Goal: Task Accomplishment & Management: Manage account settings

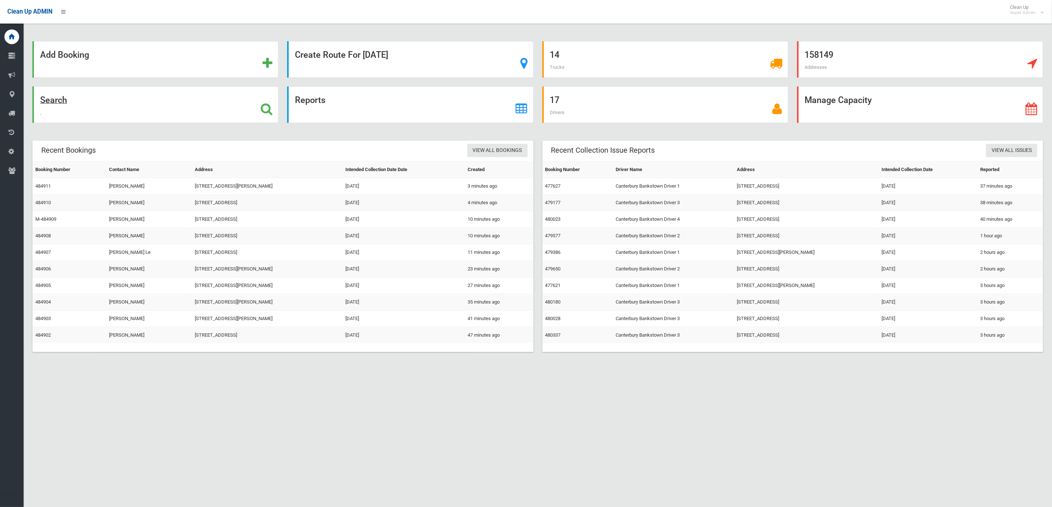
click at [82, 101] on div "Search" at bounding box center [155, 105] width 246 height 36
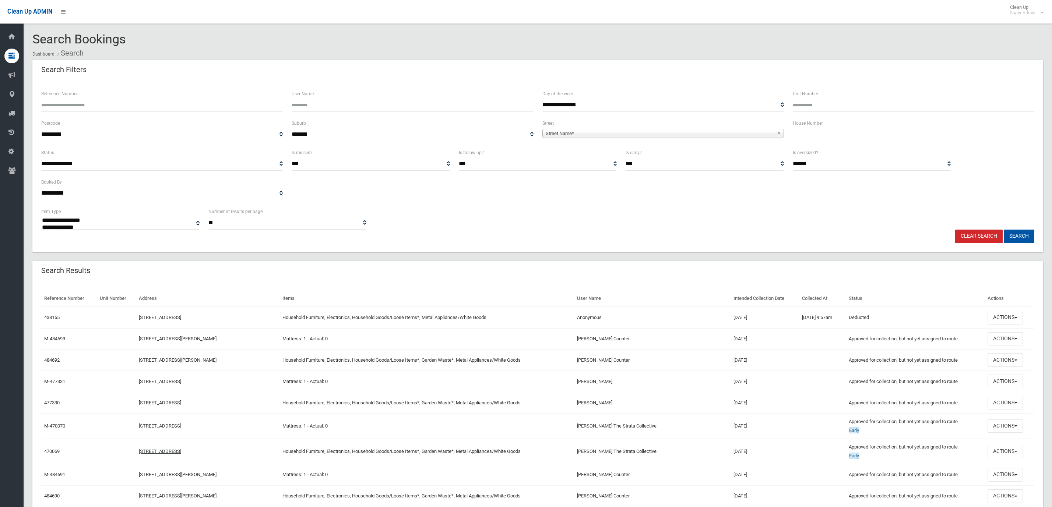
select select
drag, startPoint x: 815, startPoint y: 138, endPoint x: 821, endPoint y: 135, distance: 6.3
click at [818, 137] on input "text" at bounding box center [914, 135] width 242 height 14
type input "***"
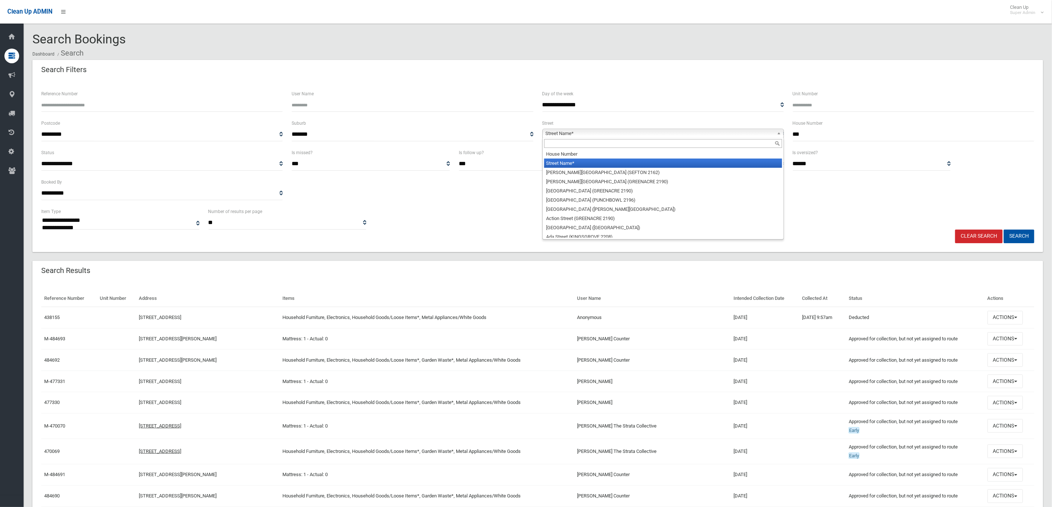
click at [613, 130] on span "Street Name*" at bounding box center [660, 133] width 228 height 9
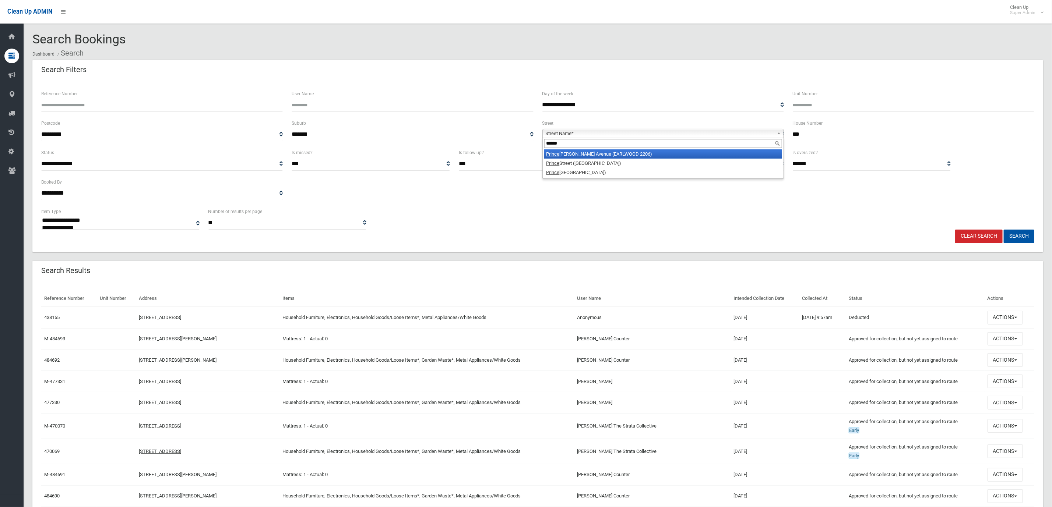
type input "******"
click at [619, 157] on li "Prince Edward Avenue (EARLWOOD 2206)" at bounding box center [663, 153] width 238 height 9
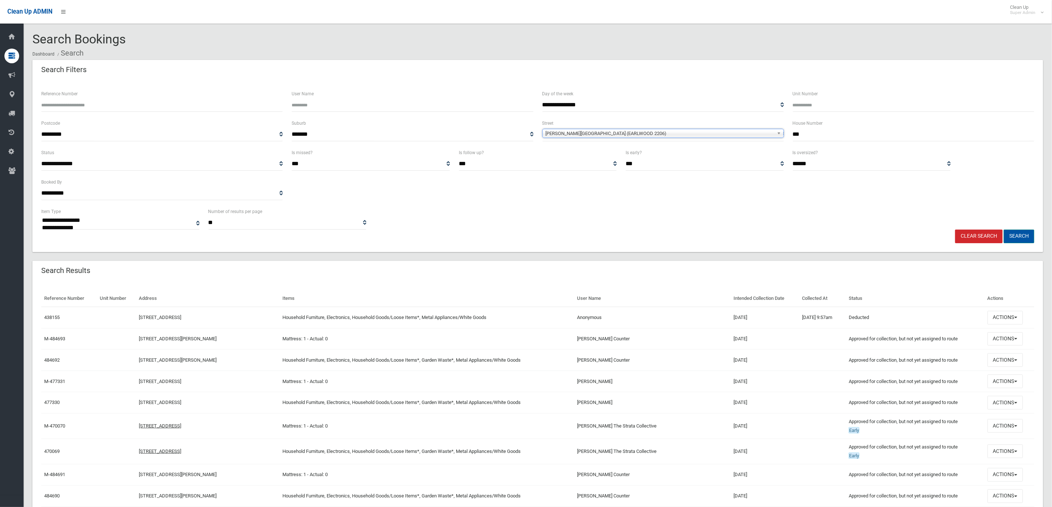
click at [1028, 237] on button "Search" at bounding box center [1019, 237] width 31 height 14
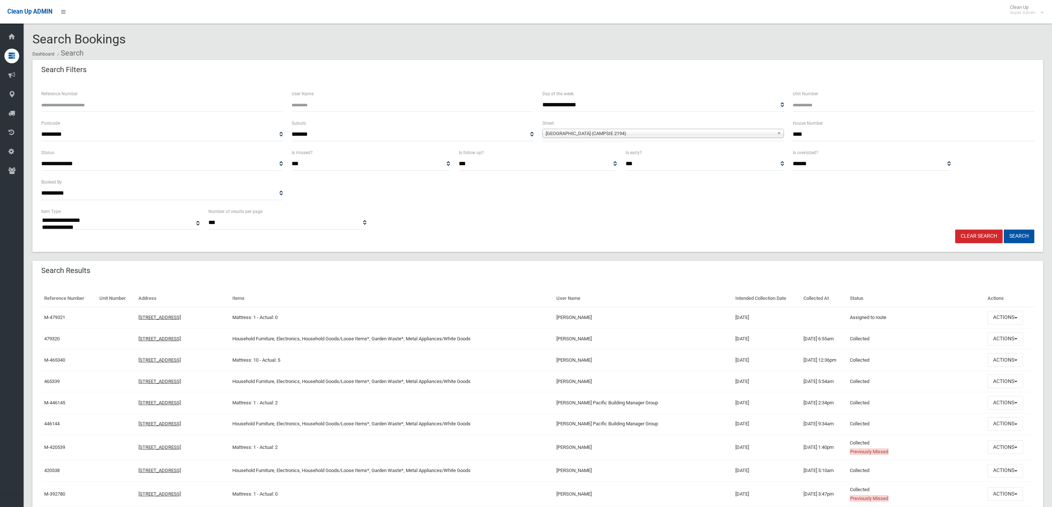
select select
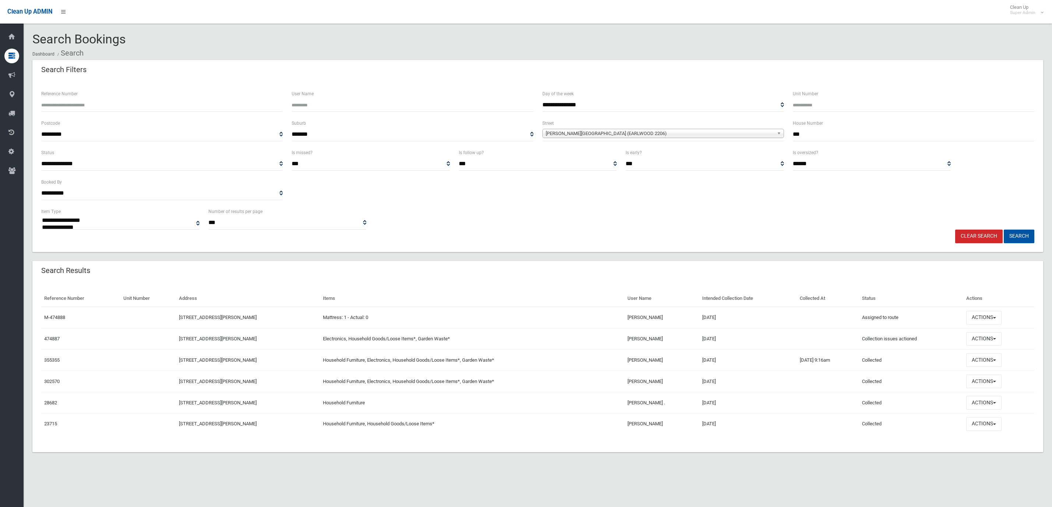
select select
click at [990, 342] on button "Actions" at bounding box center [983, 339] width 35 height 14
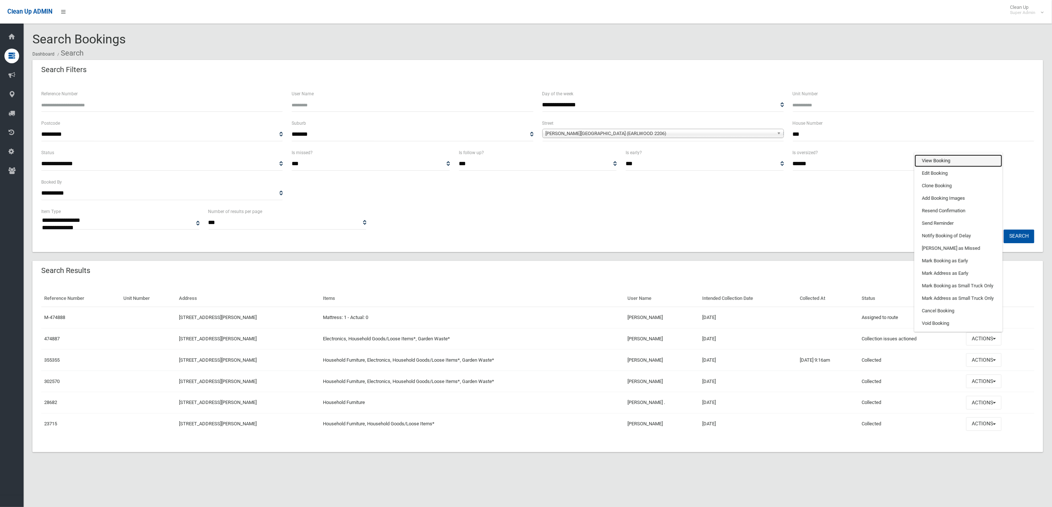
click at [945, 157] on link "View Booking" at bounding box center [958, 161] width 88 height 13
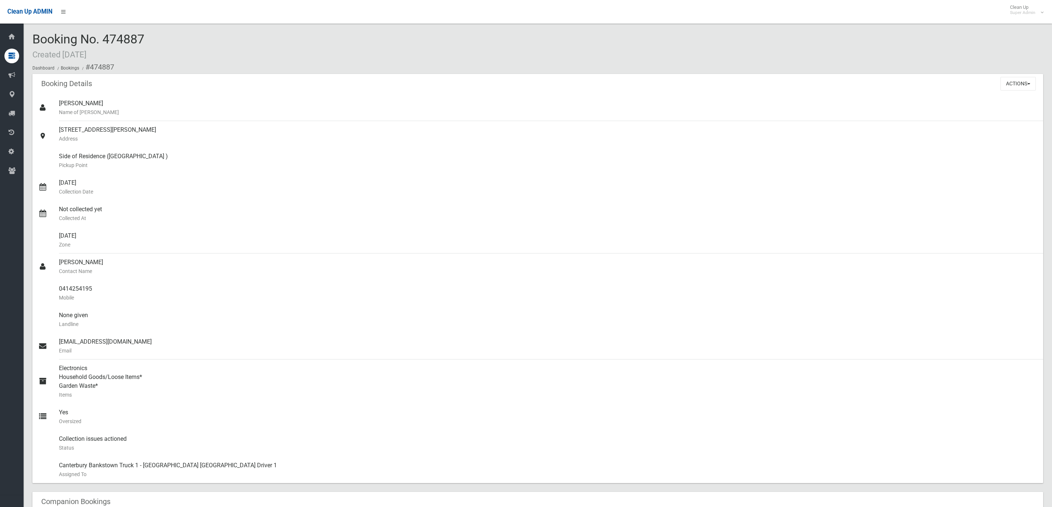
scroll to position [442, 0]
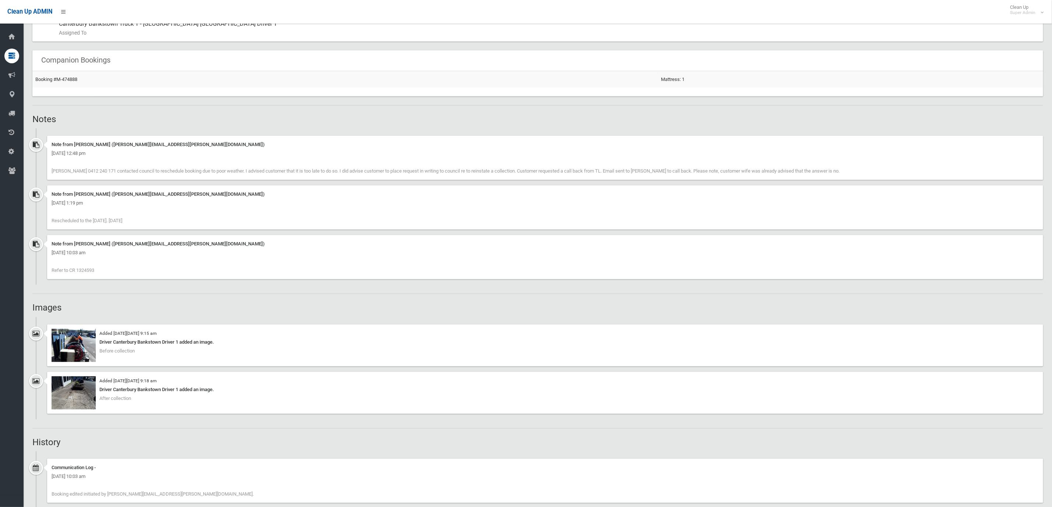
click at [84, 268] on span "Refer to CR 1324593" at bounding box center [73, 271] width 43 height 6
copy span "1324593"
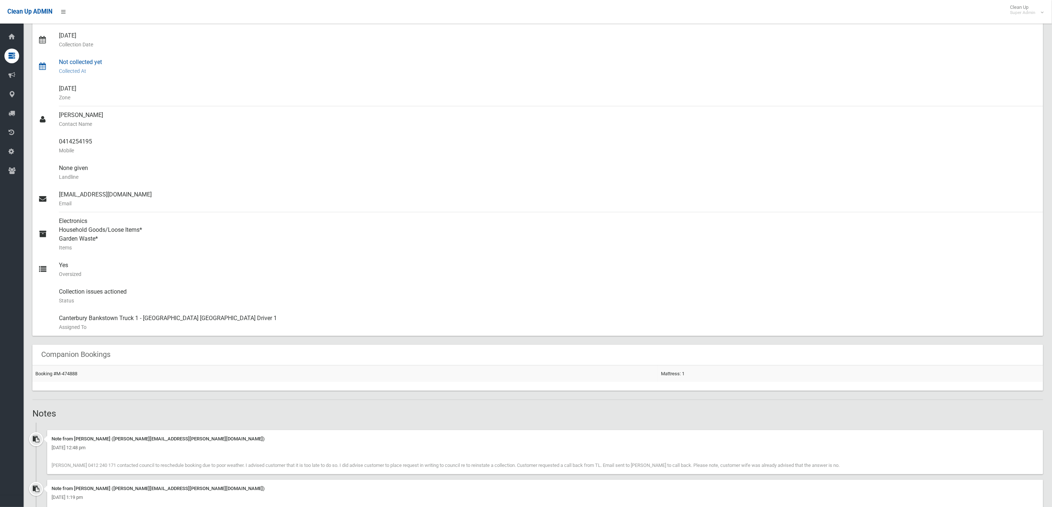
scroll to position [0, 0]
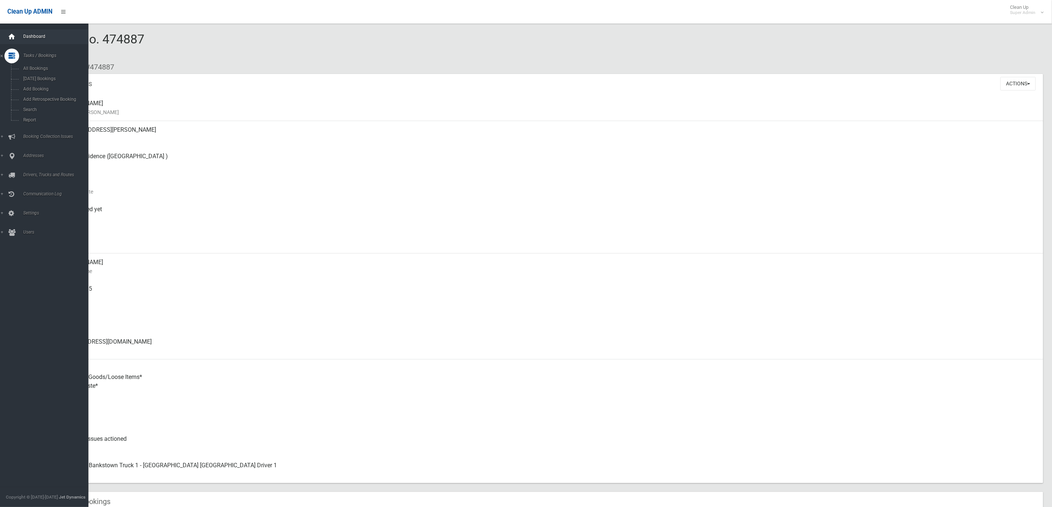
click at [7, 33] on div at bounding box center [11, 36] width 15 height 15
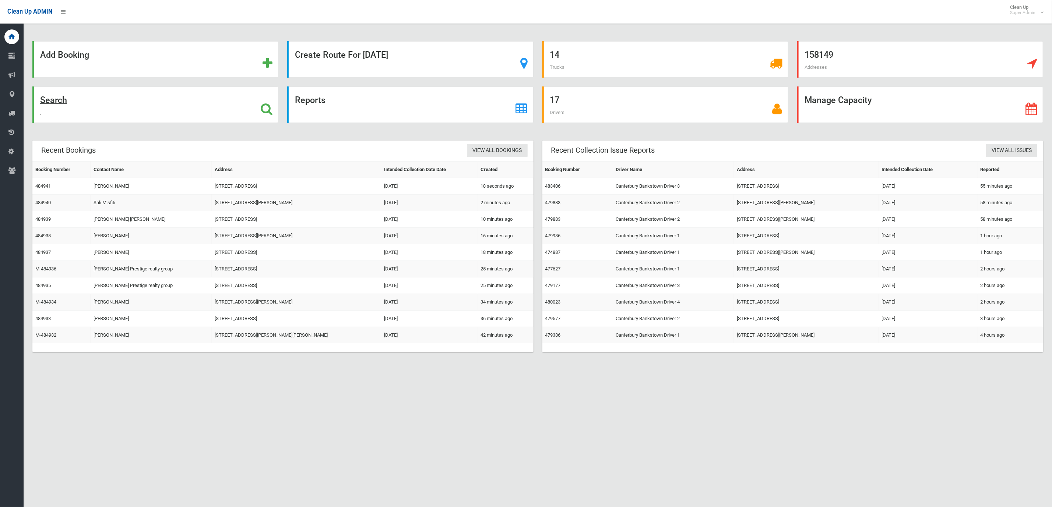
click at [197, 94] on div "Search" at bounding box center [155, 105] width 246 height 36
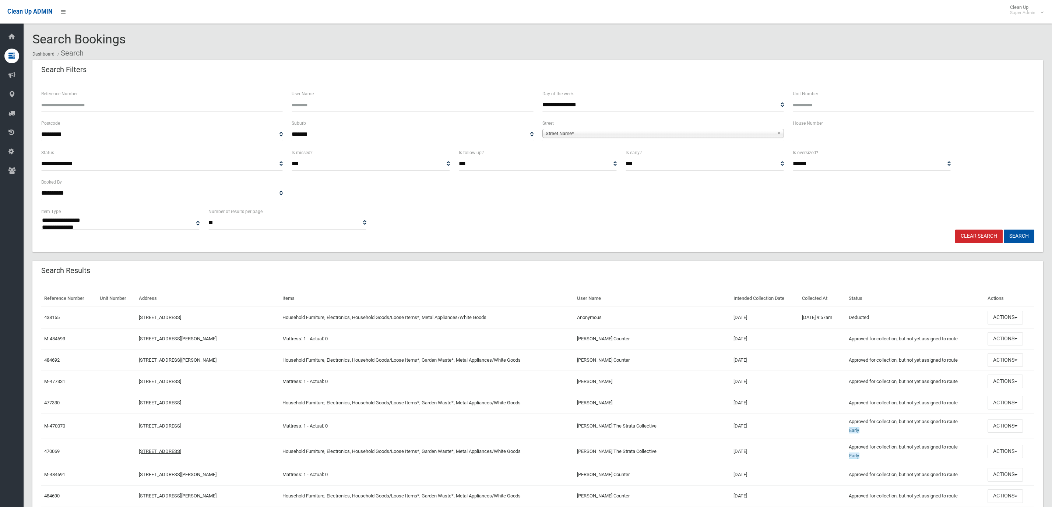
select select
type input "******"
click at [1004, 230] on button "Search" at bounding box center [1019, 237] width 31 height 14
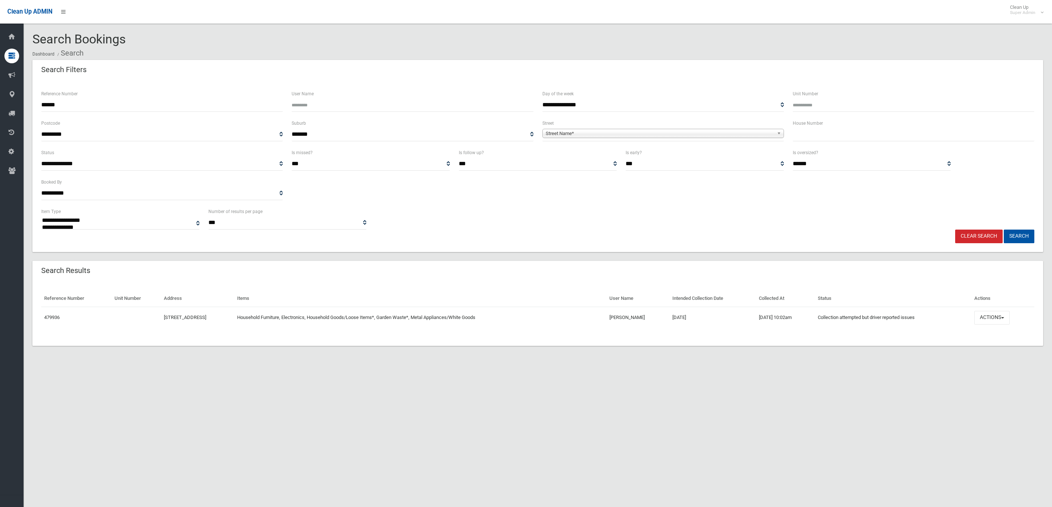
select select
click at [994, 308] on td "Actions View Booking Edit Booking Clone Booking Add Booking Images Resend Confi…" at bounding box center [1002, 317] width 63 height 21
click at [994, 317] on button "Actions" at bounding box center [991, 318] width 35 height 14
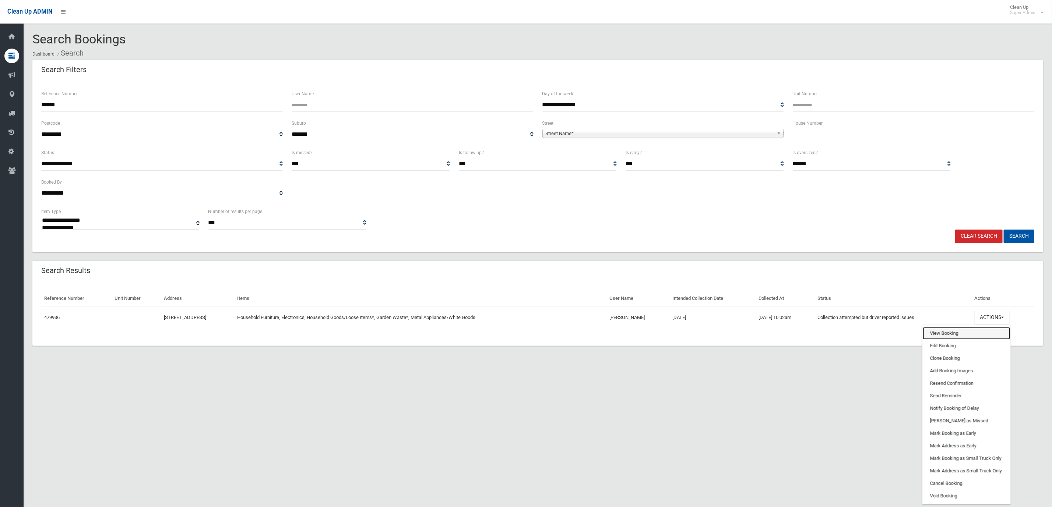
click at [961, 331] on link "View Booking" at bounding box center [967, 333] width 88 height 13
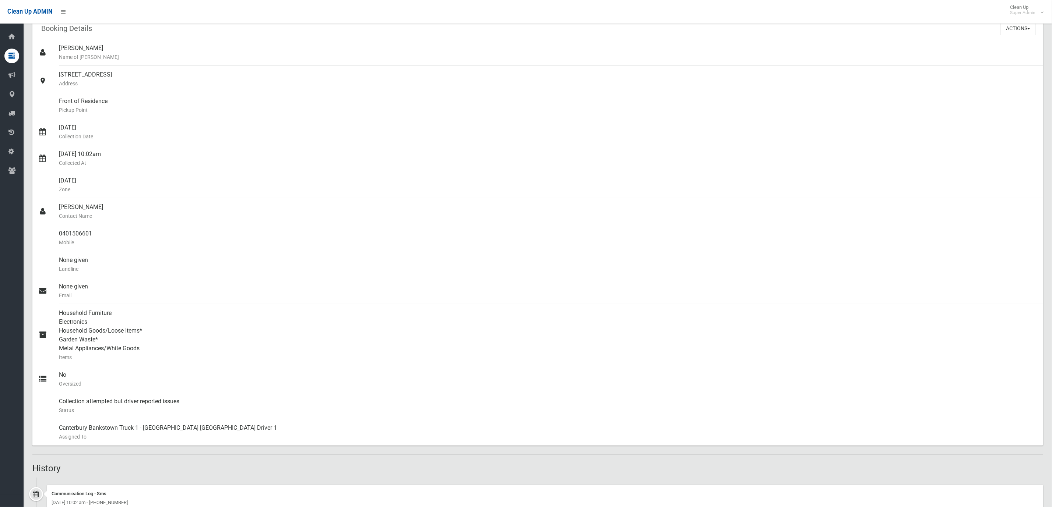
scroll to position [243, 0]
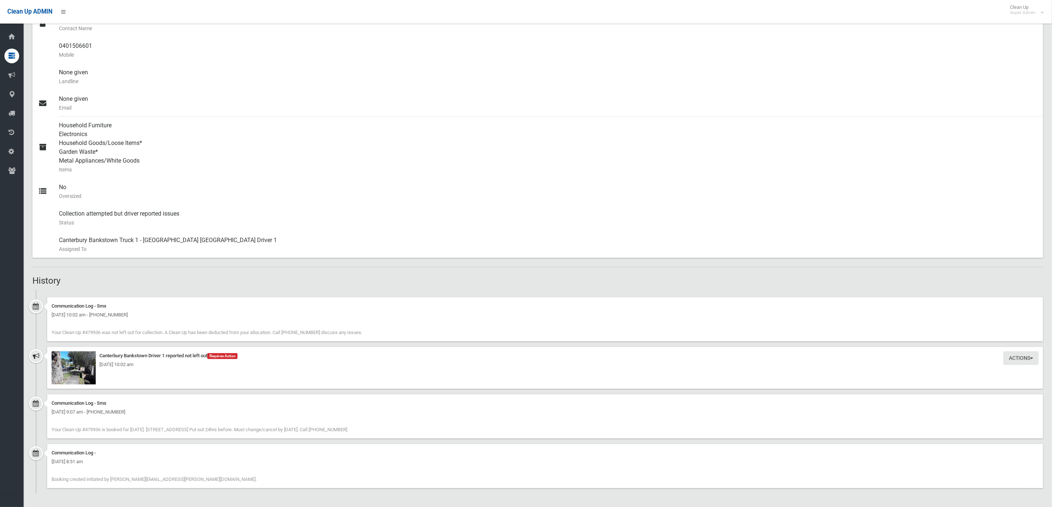
click at [92, 369] on div "Friday 12th September 2025 - 10:02 am" at bounding box center [545, 364] width 987 height 9
click at [94, 373] on img at bounding box center [74, 368] width 44 height 33
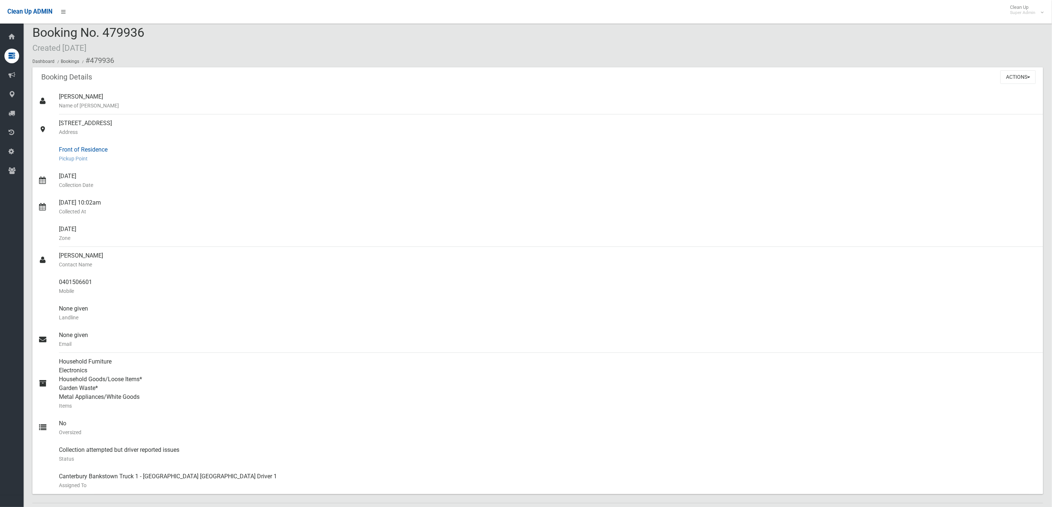
scroll to position [0, 0]
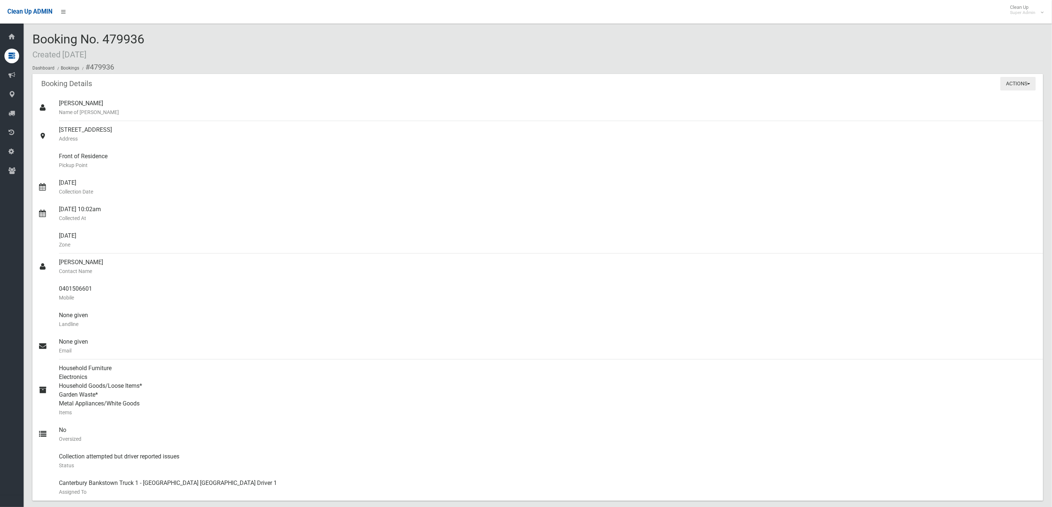
click at [1014, 82] on button "Actions" at bounding box center [1017, 84] width 35 height 14
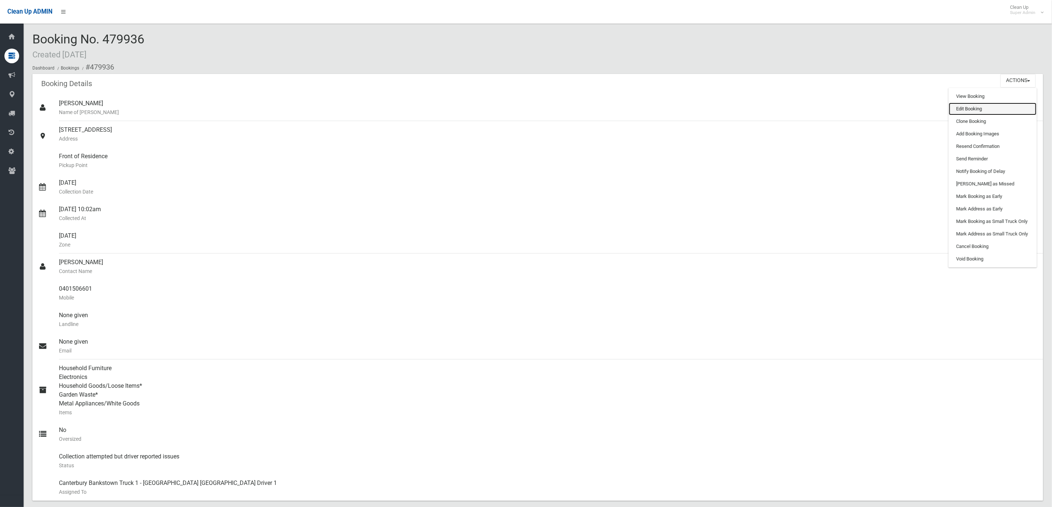
click at [979, 112] on link "Edit Booking" at bounding box center [993, 109] width 88 height 13
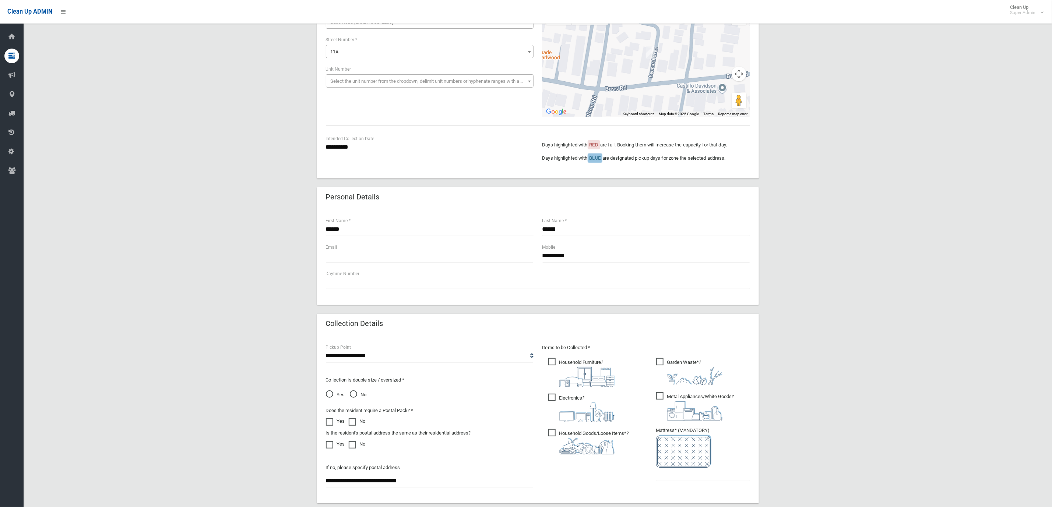
scroll to position [222, 0]
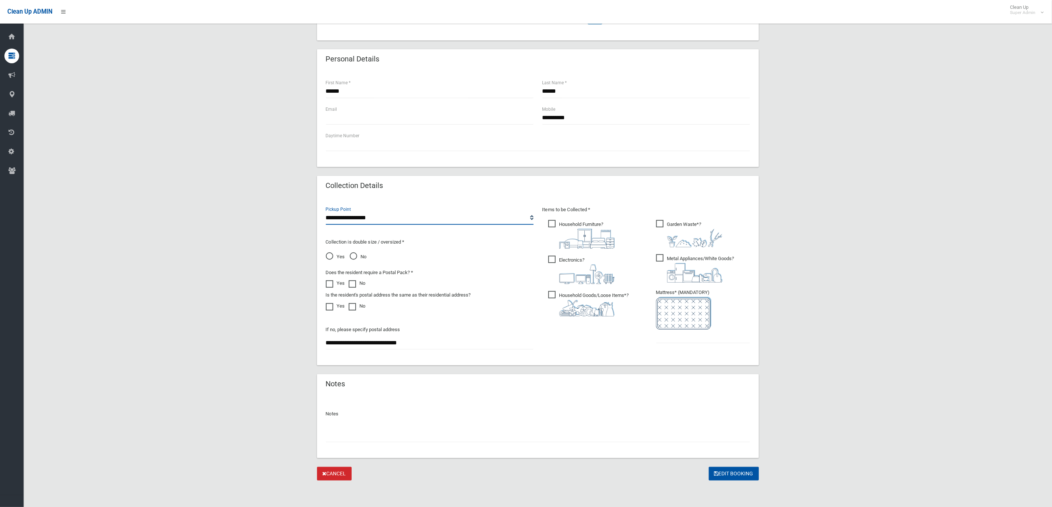
click at [383, 218] on select "**********" at bounding box center [430, 218] width 208 height 14
select select "*"
click at [326, 211] on select "**********" at bounding box center [430, 218] width 208 height 14
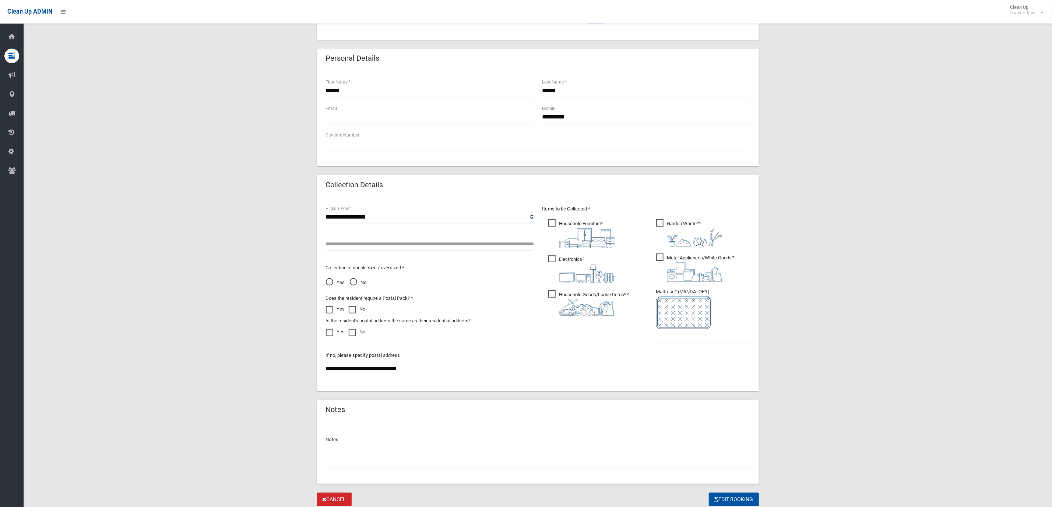
click at [395, 245] on input "text" at bounding box center [430, 244] width 208 height 14
type input "**********"
click at [664, 455] on input "text" at bounding box center [538, 462] width 424 height 14
type input "**********"
click at [725, 506] on button "Edit Booking" at bounding box center [734, 500] width 50 height 14
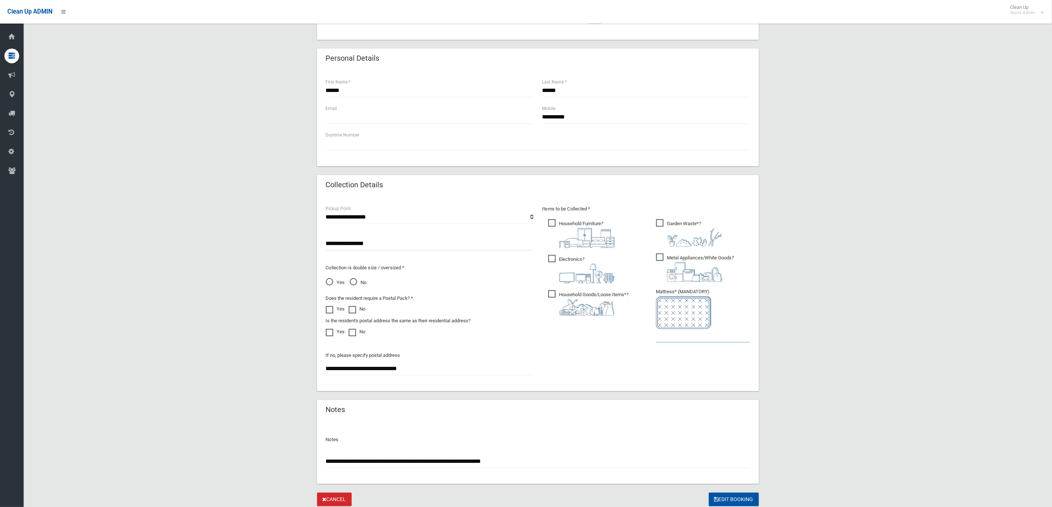
type input "*"
click at [719, 501] on button "Edit Booking" at bounding box center [734, 500] width 50 height 14
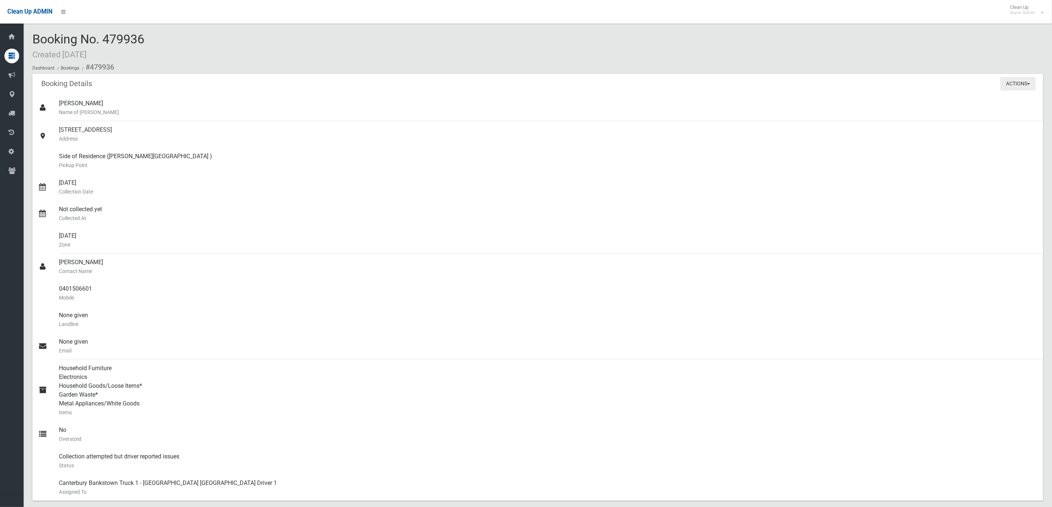
click at [1021, 87] on button "Actions" at bounding box center [1017, 84] width 35 height 14
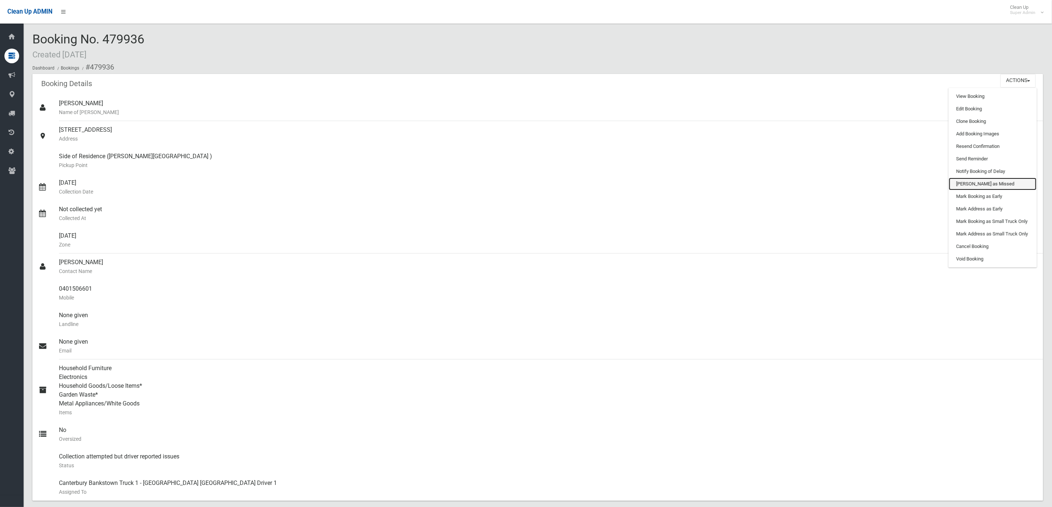
click at [982, 184] on link "[PERSON_NAME] as Missed" at bounding box center [993, 184] width 88 height 13
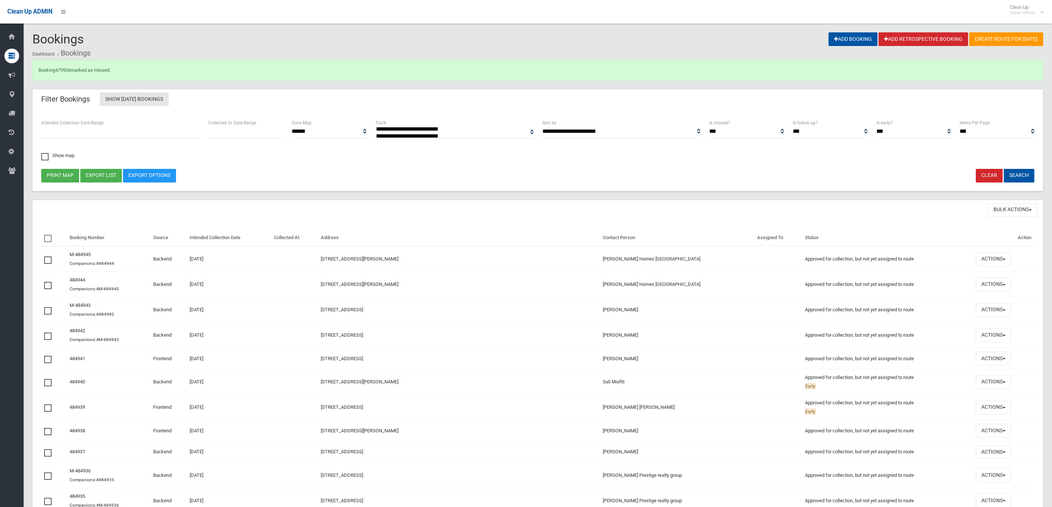
select select
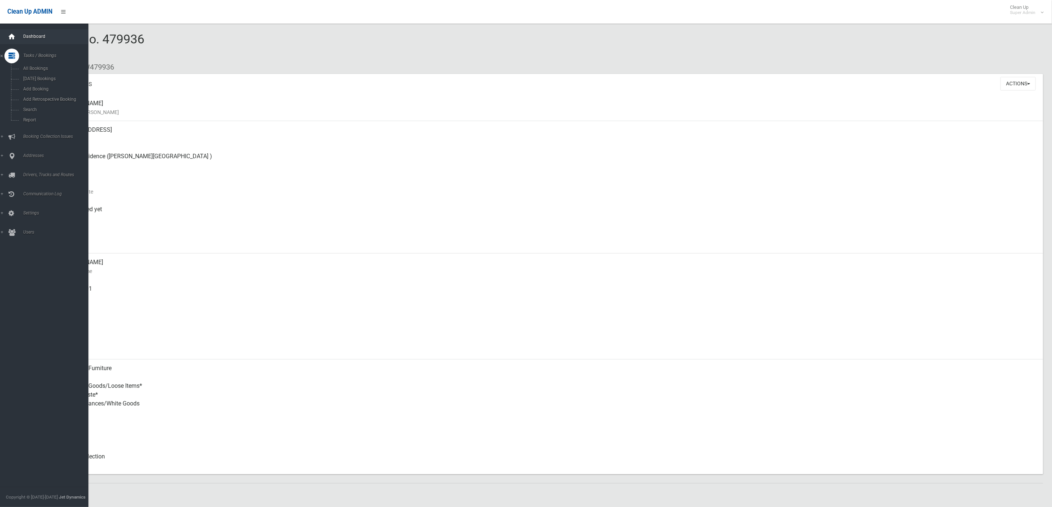
click at [13, 38] on icon at bounding box center [12, 36] width 8 height 15
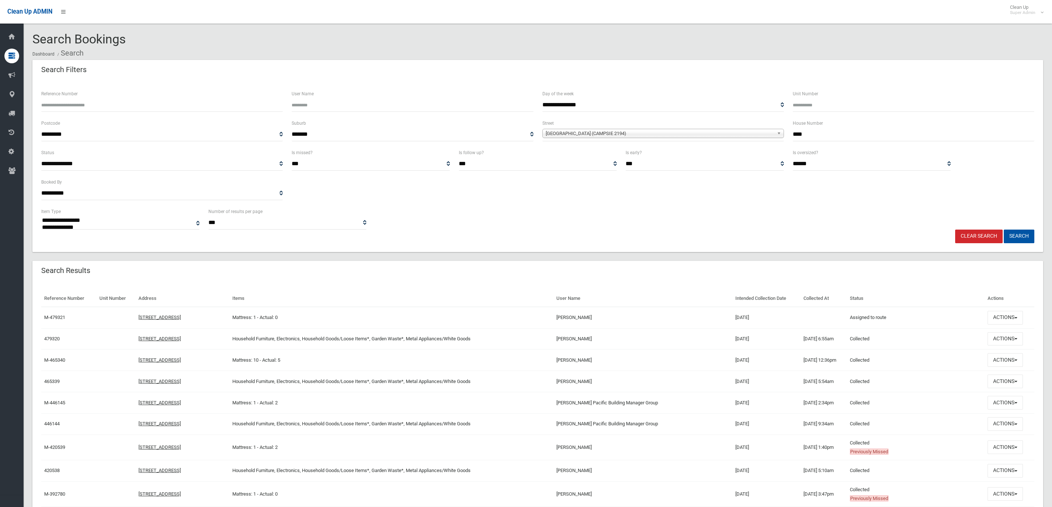
select select
drag, startPoint x: 851, startPoint y: 134, endPoint x: 592, endPoint y: 133, distance: 258.8
click at [737, 133] on div "**********" at bounding box center [538, 133] width 1002 height 29
type input "**"
click at [597, 130] on span "Victa Street (CAMPSIE 2194)" at bounding box center [660, 133] width 228 height 9
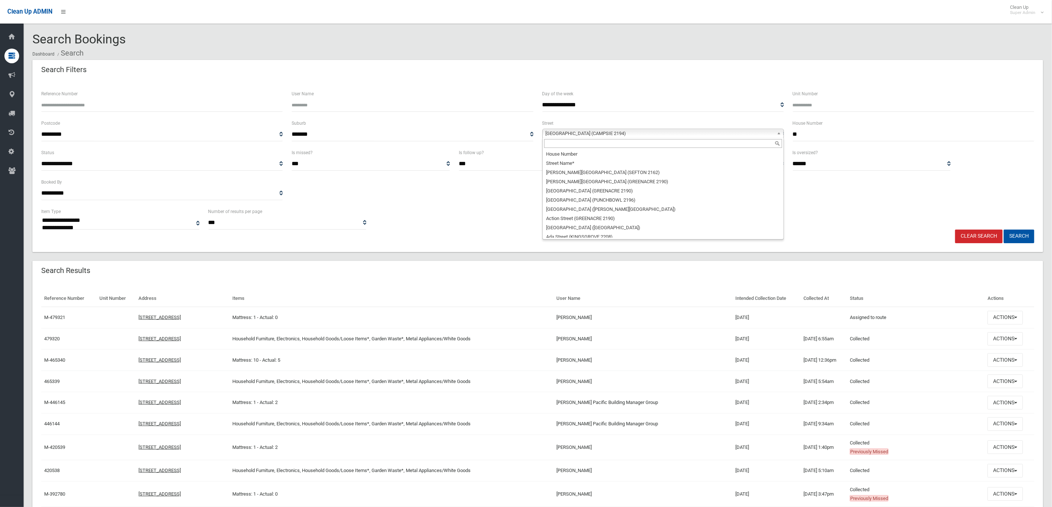
scroll to position [19641, 0]
click at [567, 145] on input "text" at bounding box center [663, 143] width 238 height 9
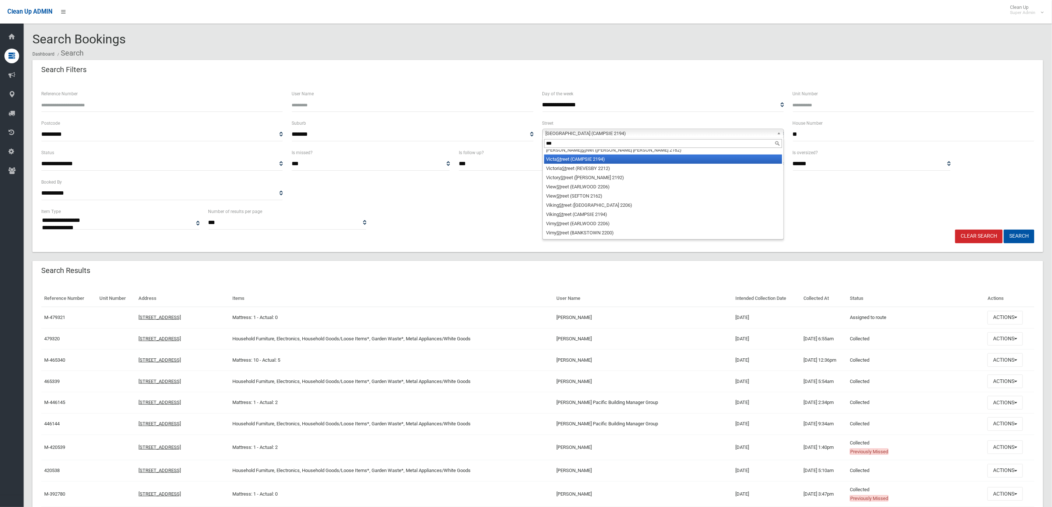
scroll to position [0, 0]
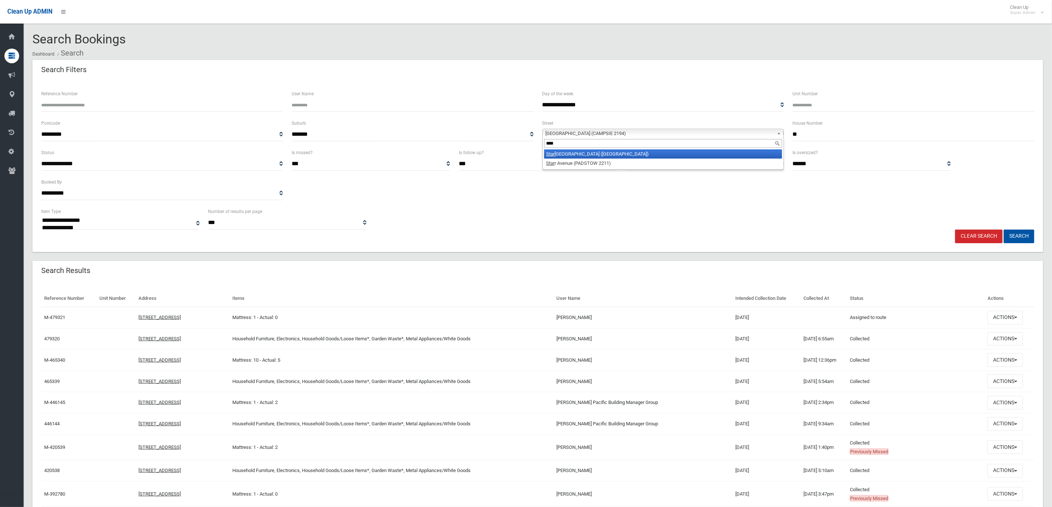
type input "****"
click at [579, 155] on li "Star key Street (HURLSTONE PARK 2193)" at bounding box center [663, 153] width 238 height 9
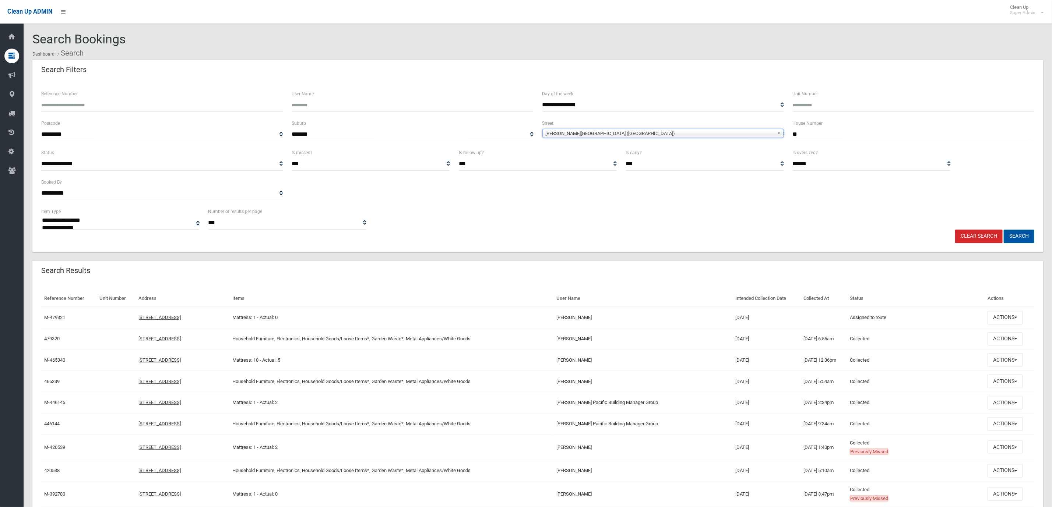
click at [1025, 236] on button "Search" at bounding box center [1019, 237] width 31 height 14
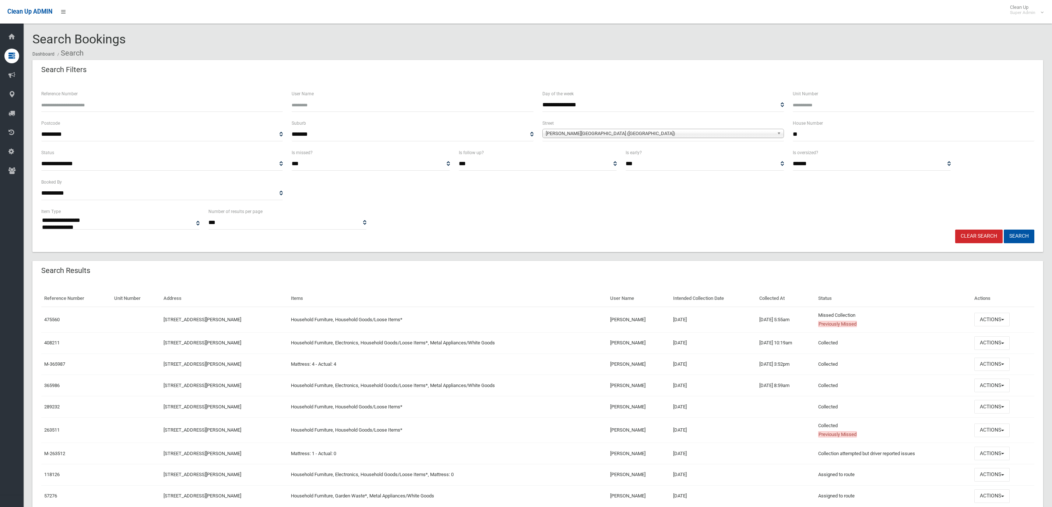
select select
click at [1001, 315] on button "Actions" at bounding box center [991, 320] width 35 height 14
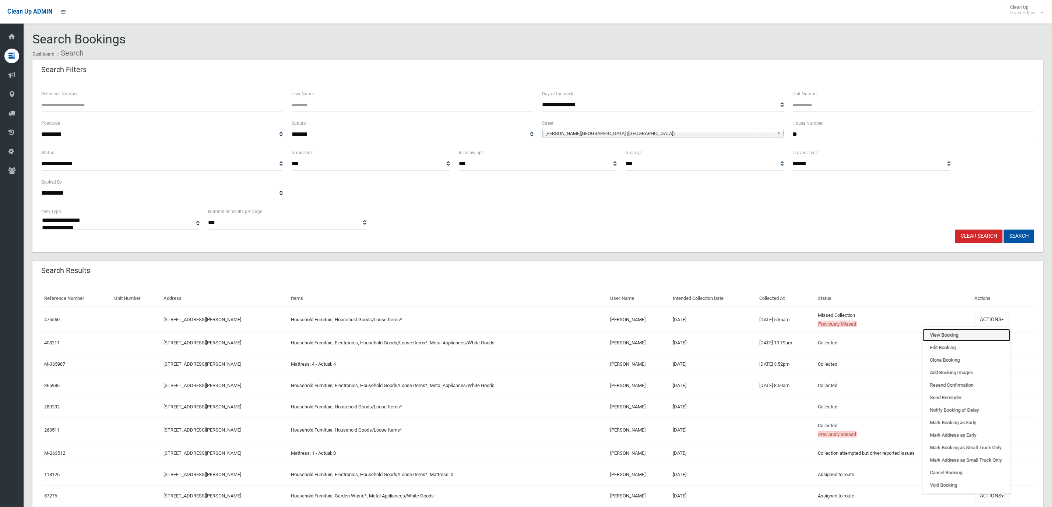
click at [967, 338] on link "View Booking" at bounding box center [967, 335] width 88 height 13
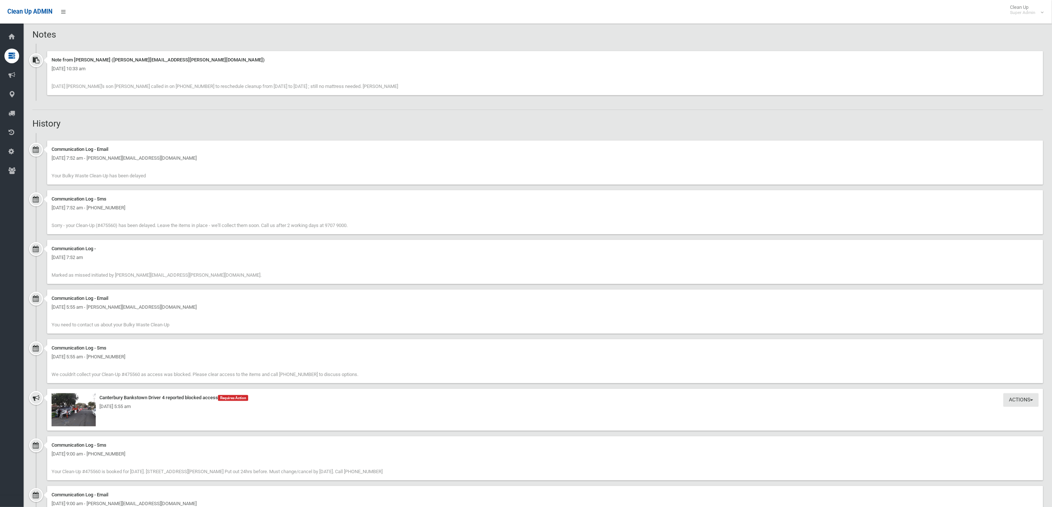
scroll to position [497, 0]
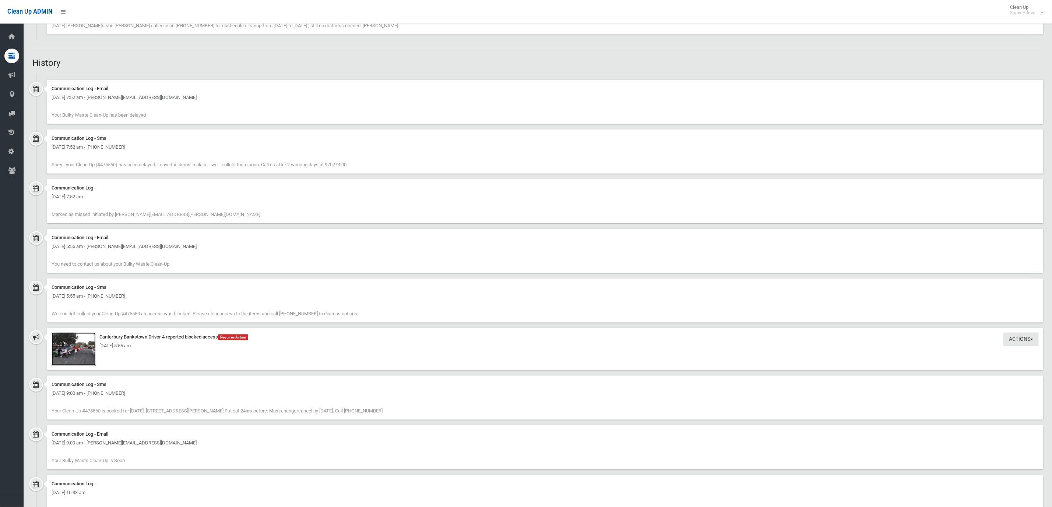
click at [65, 355] on img at bounding box center [74, 349] width 44 height 33
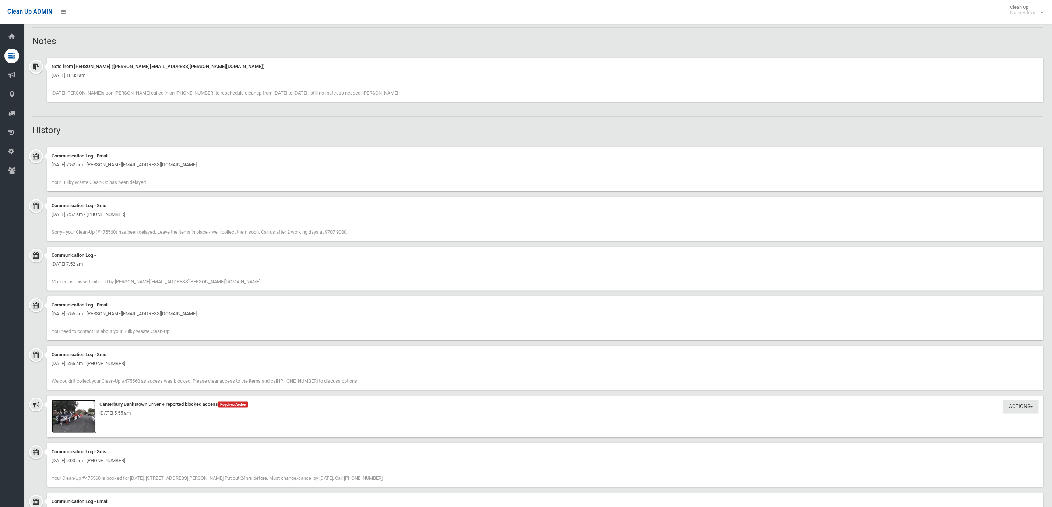
scroll to position [489, 0]
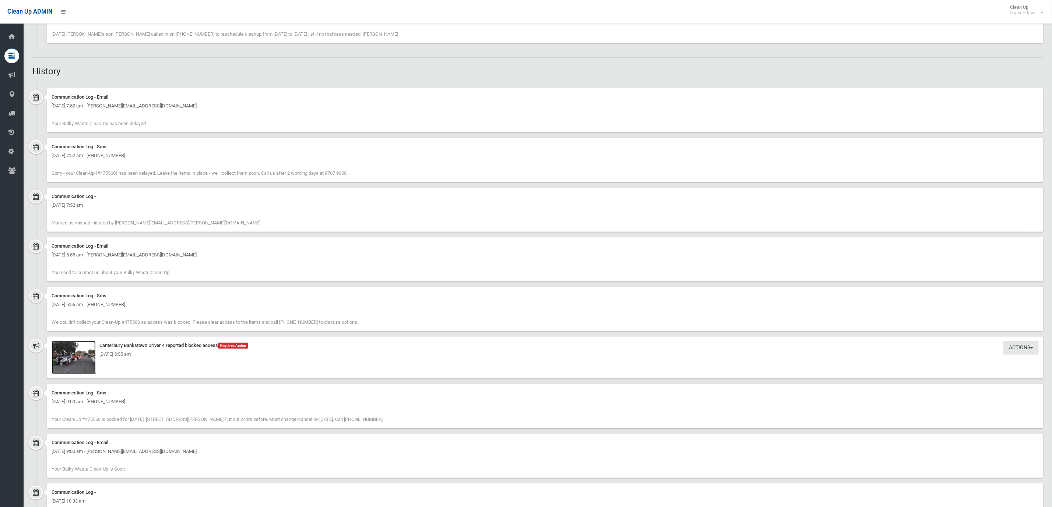
click at [94, 364] on img at bounding box center [74, 357] width 44 height 33
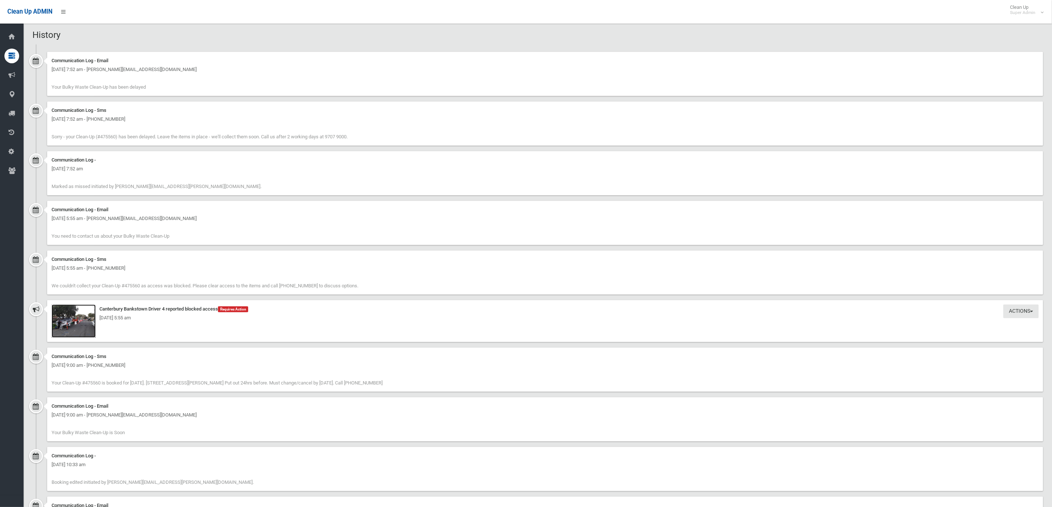
scroll to position [599, 0]
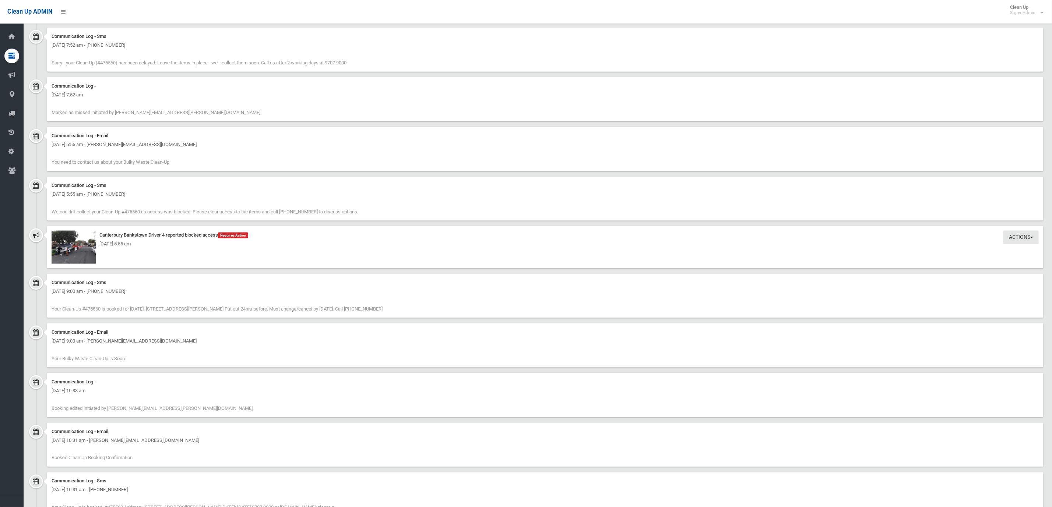
click at [89, 240] on div "Friday 12th September 2025 - 5:55 am" at bounding box center [545, 244] width 987 height 9
click at [79, 245] on div "Friday 12th September 2025 - 5:55 am" at bounding box center [545, 244] width 987 height 9
click at [78, 260] on img at bounding box center [74, 247] width 44 height 33
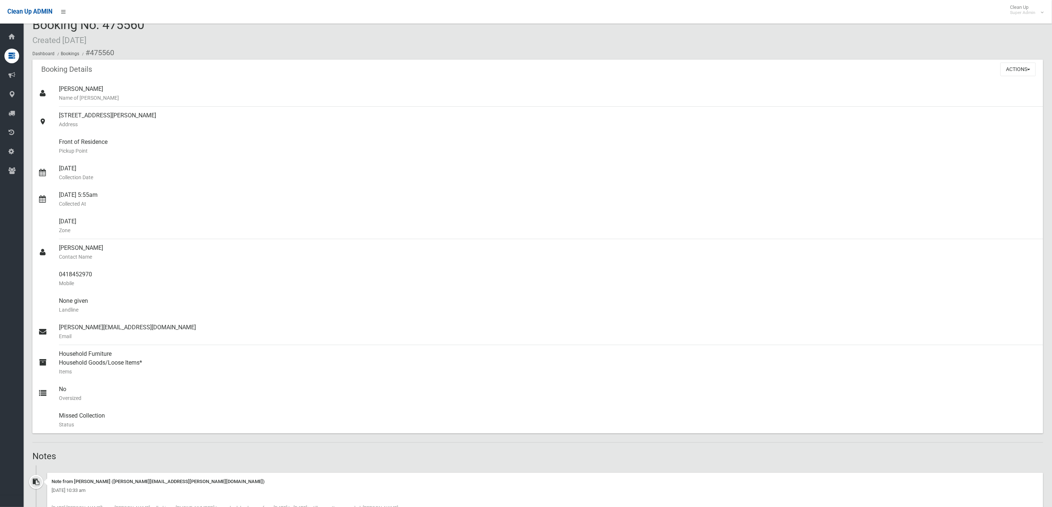
scroll to position [0, 0]
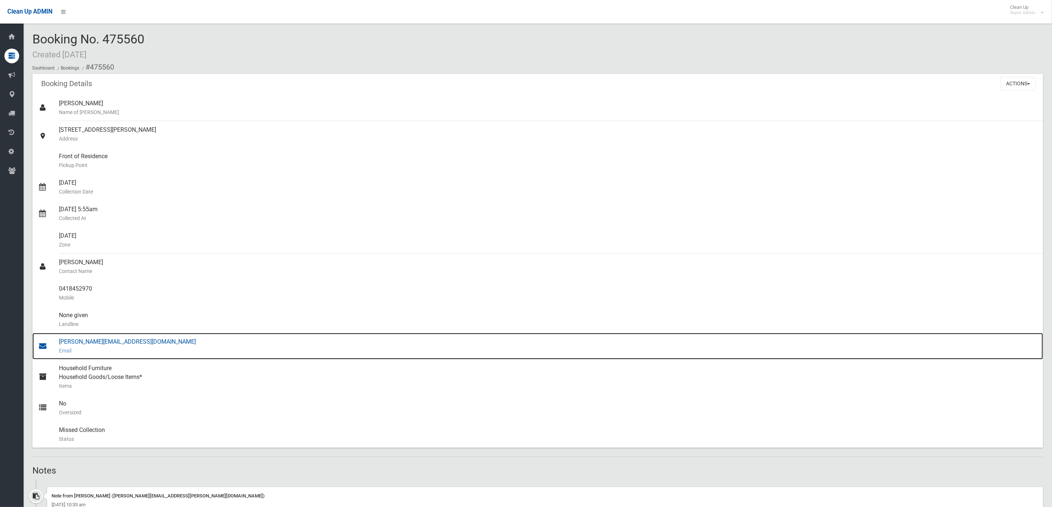
click at [470, 348] on small "Email" at bounding box center [548, 350] width 978 height 9
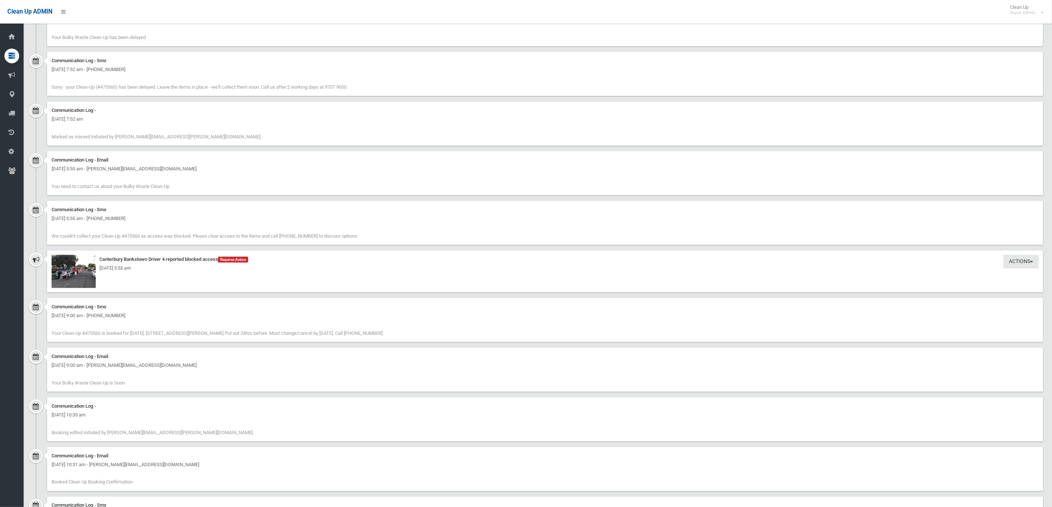
scroll to position [663, 0]
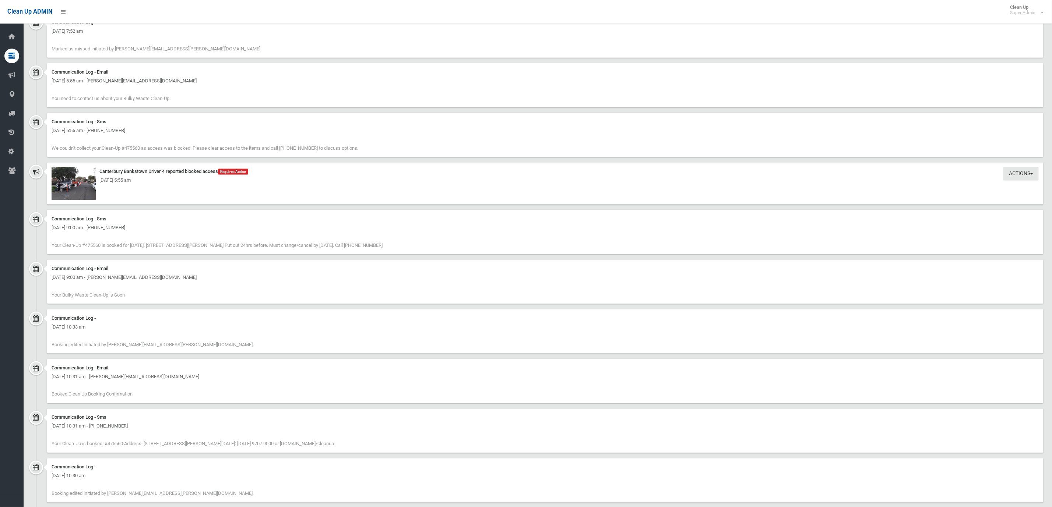
click at [71, 183] on div "Friday 12th September 2025 - 5:55 am" at bounding box center [545, 180] width 987 height 9
click at [84, 199] on img at bounding box center [74, 183] width 44 height 33
click at [82, 189] on img at bounding box center [74, 183] width 44 height 33
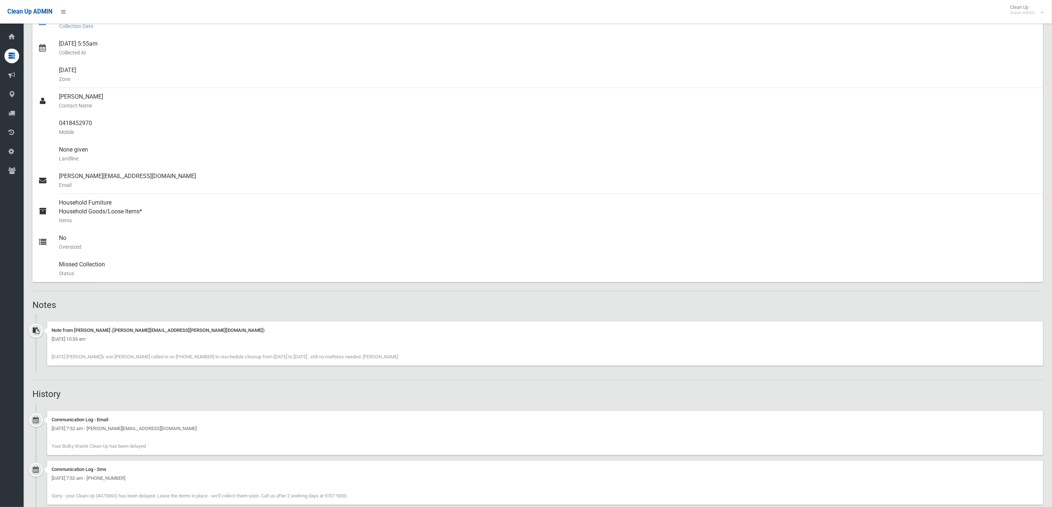
scroll to position [0, 0]
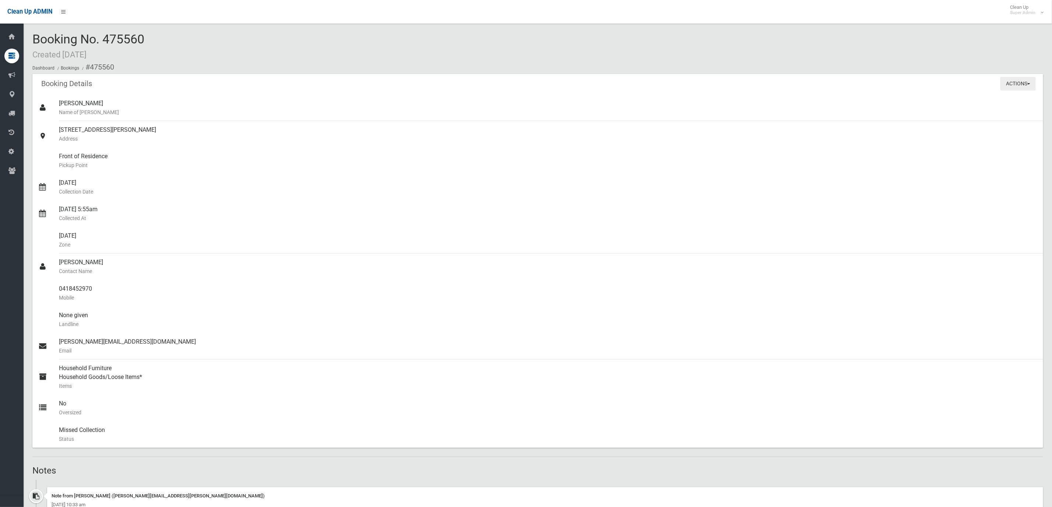
click at [1013, 84] on button "Actions" at bounding box center [1017, 84] width 35 height 14
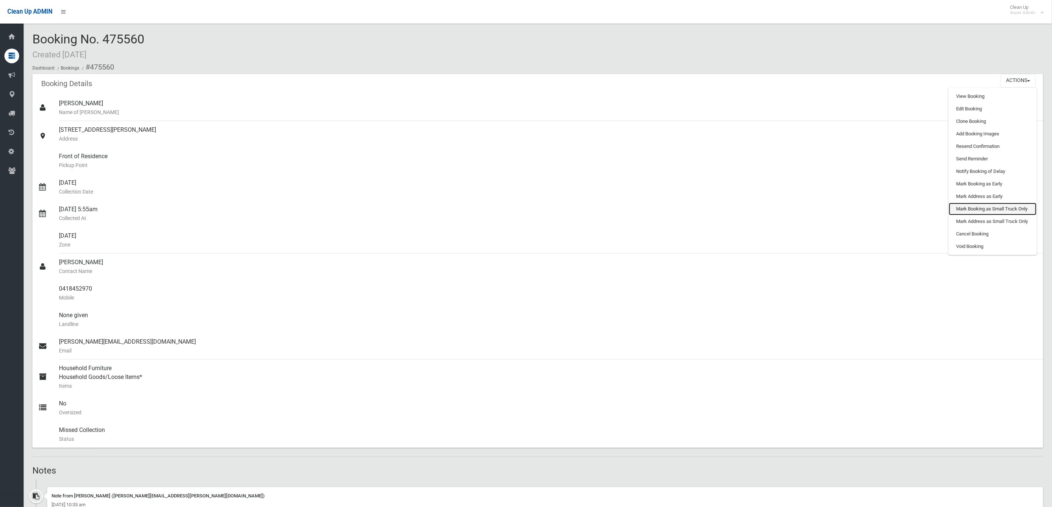
click at [968, 208] on link "Mark Booking as Small Truck Only" at bounding box center [993, 209] width 88 height 13
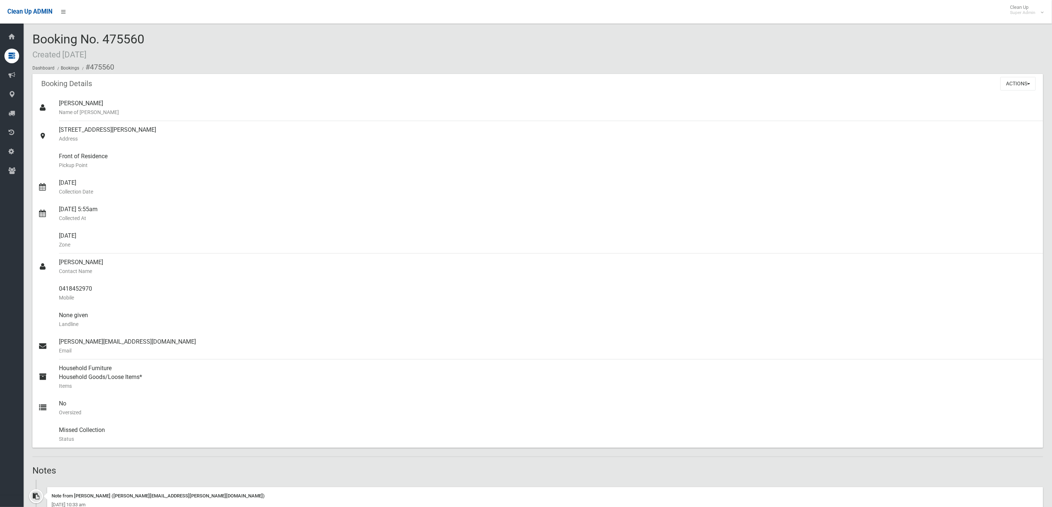
click at [128, 38] on span "Booking No. 475560 Created 24/07/2025" at bounding box center [88, 46] width 112 height 29
drag, startPoint x: 154, startPoint y: 36, endPoint x: 103, endPoint y: 35, distance: 50.8
click at [103, 35] on div "Booking No. 475560 Created 24/07/2025 Dashboard Bookings #475560" at bounding box center [537, 53] width 1011 height 42
copy span "475560"
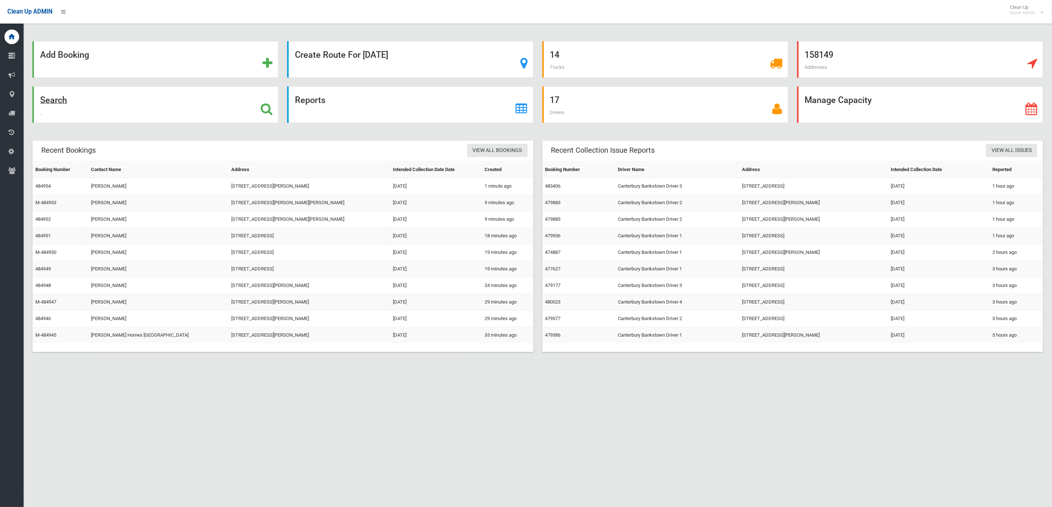
click at [127, 103] on div "Search" at bounding box center [155, 105] width 246 height 36
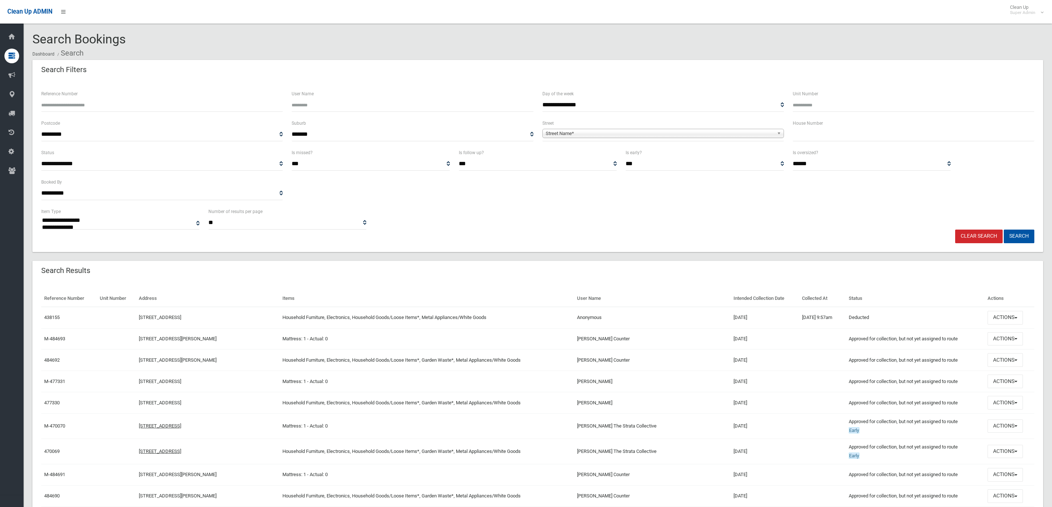
select select
click at [805, 134] on input "text" at bounding box center [914, 135] width 242 height 14
type input "**"
click at [688, 126] on div "**********" at bounding box center [663, 130] width 242 height 22
click at [585, 131] on span "Street Name*" at bounding box center [660, 133] width 228 height 9
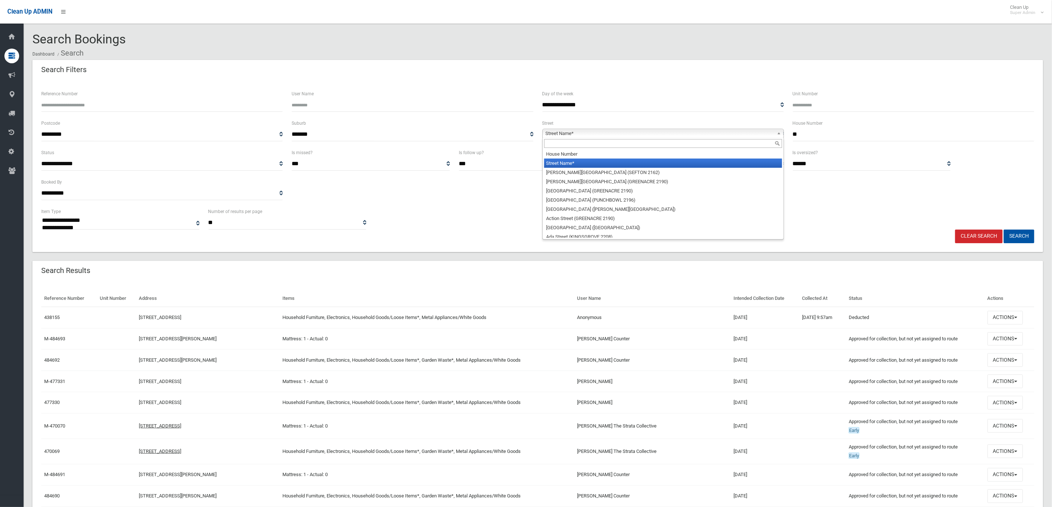
click at [565, 140] on input "text" at bounding box center [663, 143] width 238 height 9
type input "******"
click at [569, 161] on li "[GEOGRAPHIC_DATA] (CAMPSIE 2194)" at bounding box center [663, 163] width 238 height 9
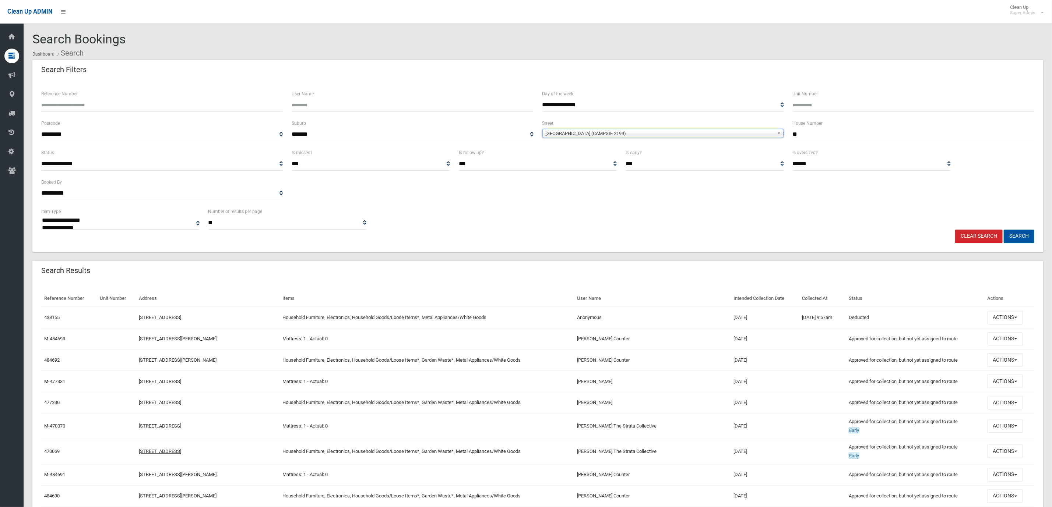
click at [1022, 230] on button "Search" at bounding box center [1019, 237] width 31 height 14
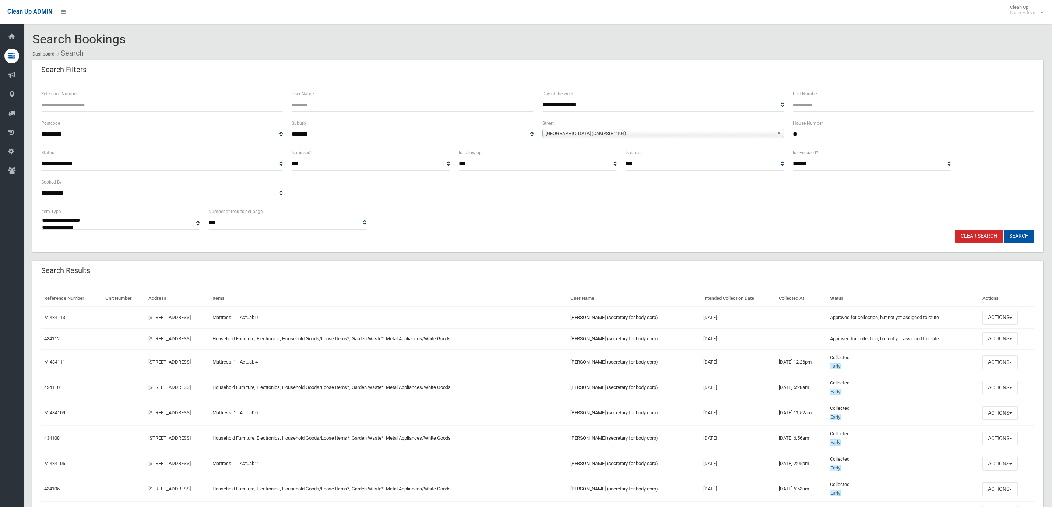
select select
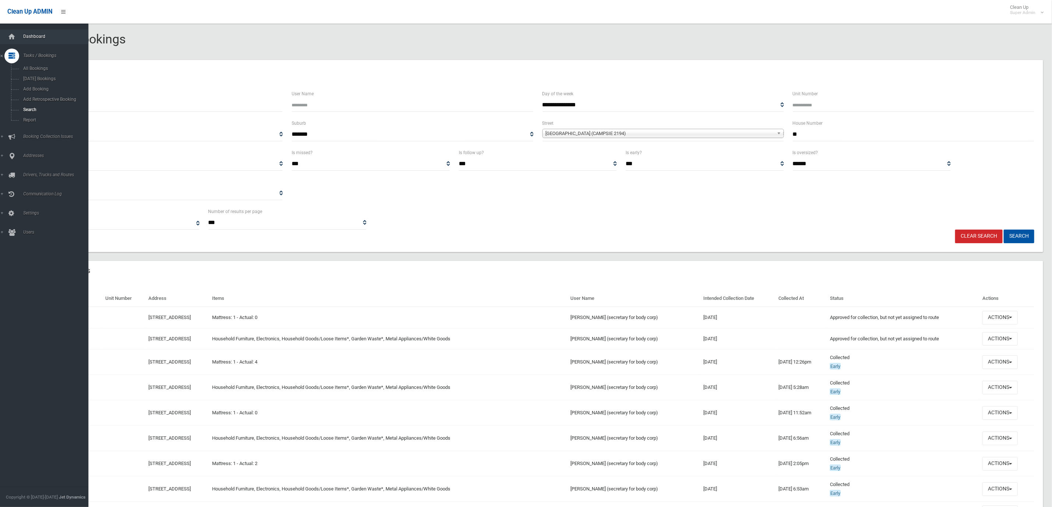
click at [38, 40] on link "Dashboard" at bounding box center [48, 36] width 97 height 15
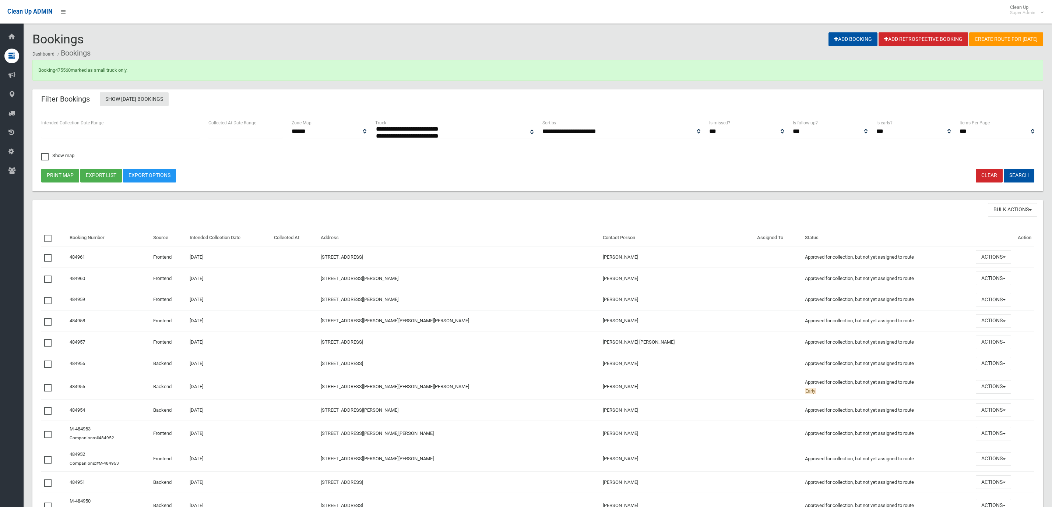
select select
